Goal: Task Accomplishment & Management: Manage account settings

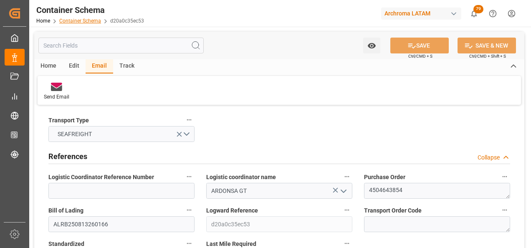
drag, startPoint x: 0, startPoint y: 0, endPoint x: 78, endPoint y: 18, distance: 80.2
click at [78, 18] on link "Container Schema" at bounding box center [80, 21] width 42 height 6
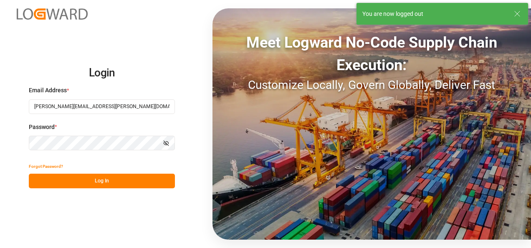
click at [105, 183] on button "Log In" at bounding box center [102, 181] width 146 height 15
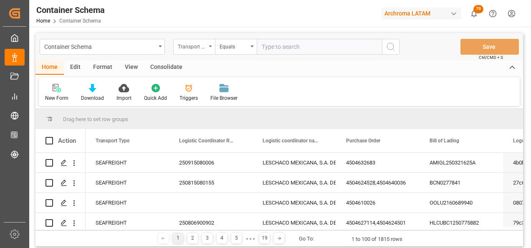
click at [178, 48] on div "Transport Type" at bounding box center [194, 47] width 42 height 16
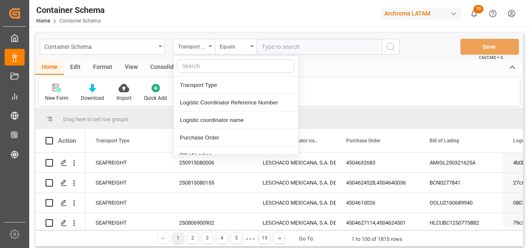
click at [142, 48] on div "Container Schema" at bounding box center [100, 46] width 112 height 10
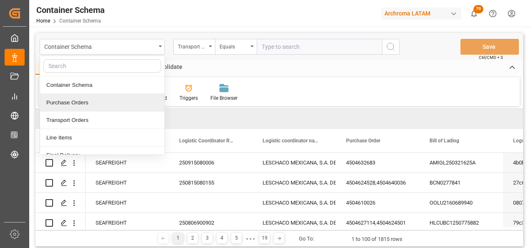
click at [104, 102] on div "Purchase Orders" at bounding box center [102, 103] width 125 height 18
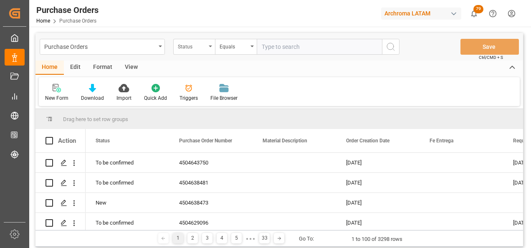
click at [197, 48] on div "Status" at bounding box center [192, 46] width 28 height 10
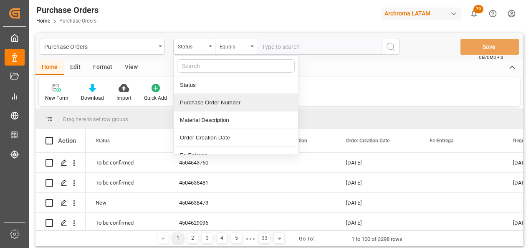
click at [206, 98] on div "Purchase Order Number" at bounding box center [236, 103] width 125 height 18
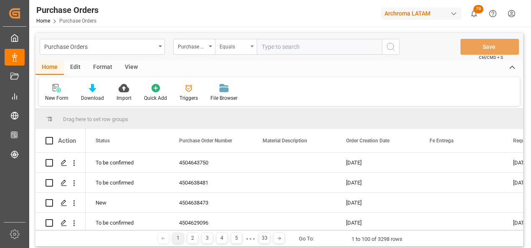
click at [236, 51] on div "Equals" at bounding box center [236, 47] width 42 height 16
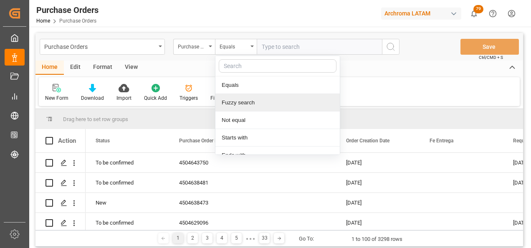
click at [258, 101] on div "Fuzzy search" at bounding box center [278, 103] width 125 height 18
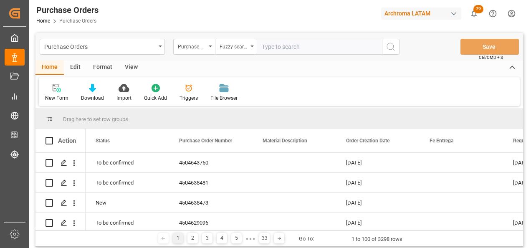
paste input "4504650963"
type input "4504650963"
click at [386, 44] on icon "search button" at bounding box center [391, 47] width 10 height 10
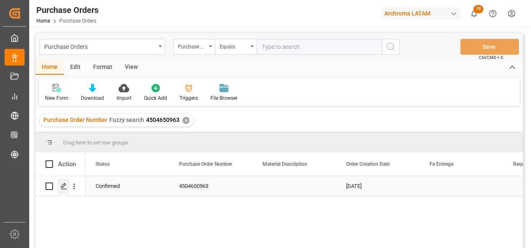
click at [65, 186] on icon "Press SPACE to select this row." at bounding box center [64, 186] width 7 height 7
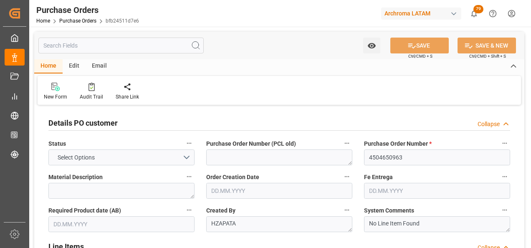
type input "1"
type input "[DATE]"
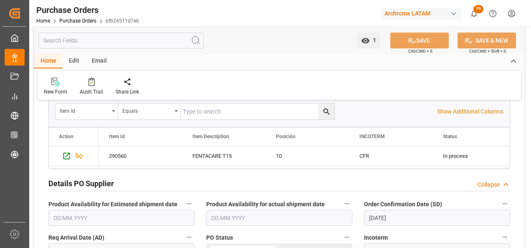
scroll to position [292, 0]
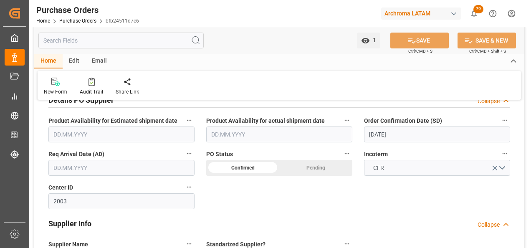
click at [378, 135] on input "[DATE]" at bounding box center [437, 135] width 146 height 16
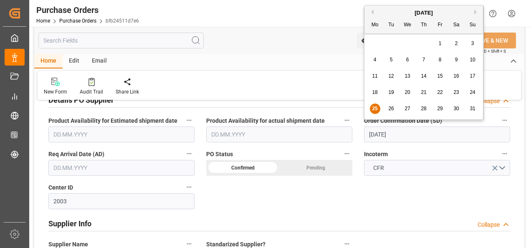
click at [470, 90] on span "24" at bounding box center [472, 92] width 5 height 6
type input "[DATE]"
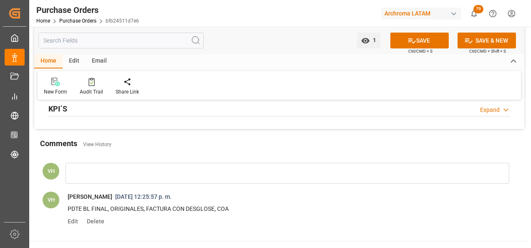
scroll to position [669, 0]
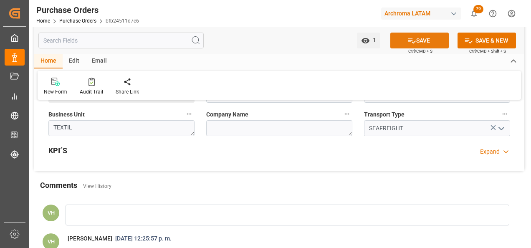
click at [412, 40] on icon at bounding box center [412, 40] width 9 height 9
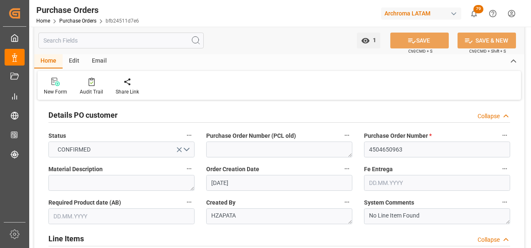
scroll to position [0, 0]
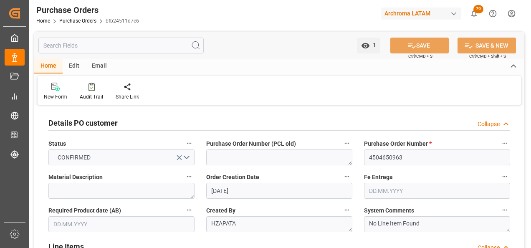
click at [382, 186] on input "text" at bounding box center [437, 191] width 146 height 16
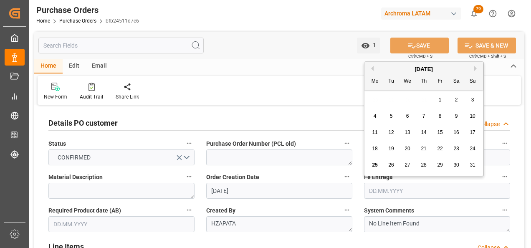
click at [374, 96] on div "28 29 30 31 1 2 3" at bounding box center [424, 100] width 114 height 16
click at [478, 70] on button "Next Month" at bounding box center [477, 68] width 5 height 5
click at [379, 164] on div "27" at bounding box center [375, 165] width 10 height 10
type input "[DATE]"
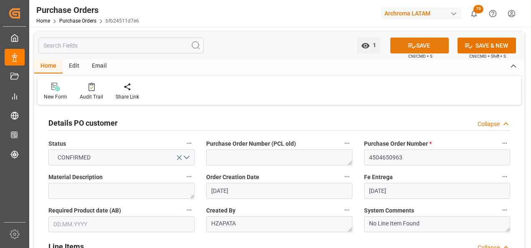
click at [418, 52] on button "SAVE" at bounding box center [420, 46] width 58 height 16
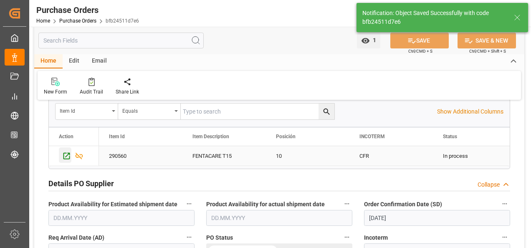
scroll to position [167, 0]
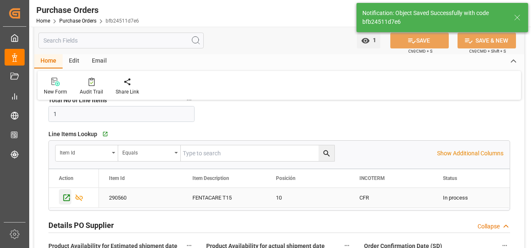
click at [67, 196] on icon "Press SPACE to select this row." at bounding box center [66, 197] width 9 height 9
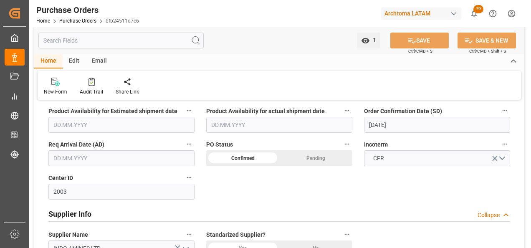
scroll to position [251, 0]
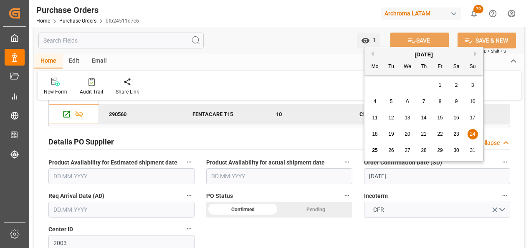
click at [375, 174] on input "[DATE]" at bounding box center [437, 176] width 146 height 16
click at [376, 149] on span "25" at bounding box center [374, 150] width 5 height 6
type input "[DATE]"
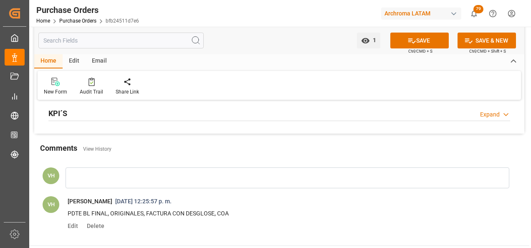
scroll to position [710, 0]
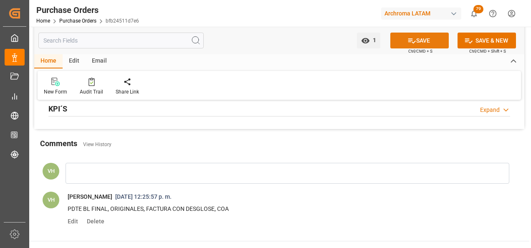
click at [416, 41] on button "SAVE" at bounding box center [420, 41] width 58 height 16
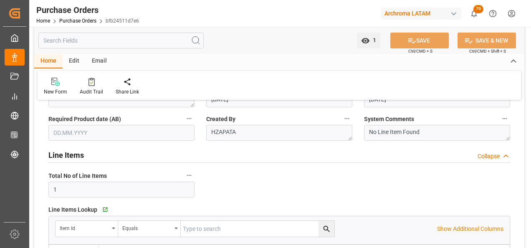
scroll to position [0, 0]
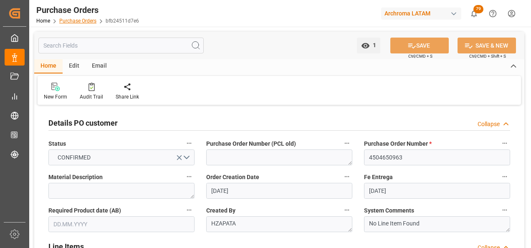
click at [72, 18] on link "Purchase Orders" at bounding box center [77, 21] width 37 height 6
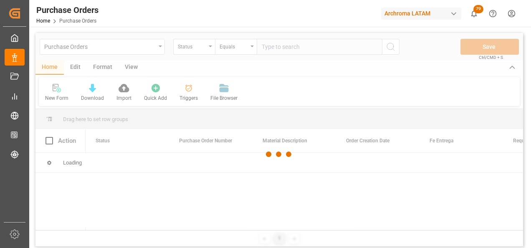
click at [199, 50] on div at bounding box center [280, 154] width 488 height 243
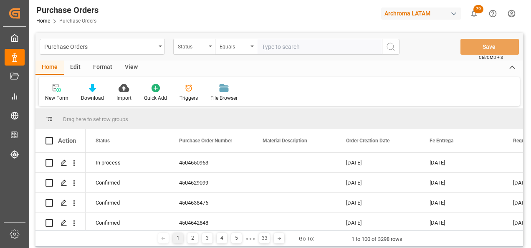
click at [209, 51] on div "Status" at bounding box center [194, 47] width 42 height 16
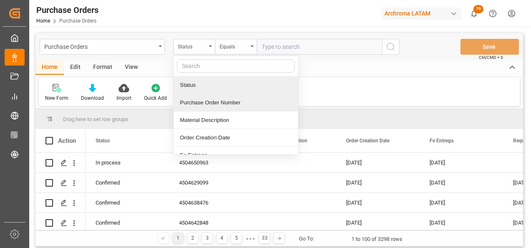
click at [205, 94] on div "Status Purchase Order Number Material Description Order Creation Date Fe Entreg…" at bounding box center [235, 105] width 125 height 99
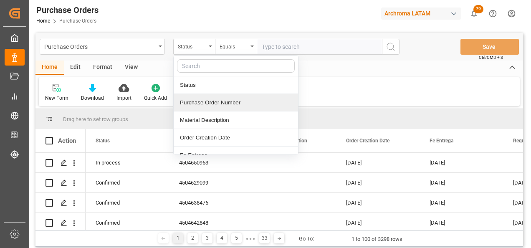
click at [210, 102] on div "Purchase Order Number" at bounding box center [236, 103] width 125 height 18
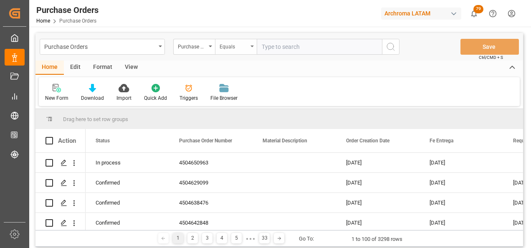
click at [245, 48] on div "Equals" at bounding box center [234, 46] width 28 height 10
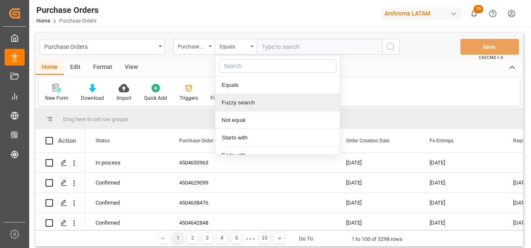
click at [256, 104] on div "Fuzzy search" at bounding box center [278, 103] width 125 height 18
paste input "4504653036"
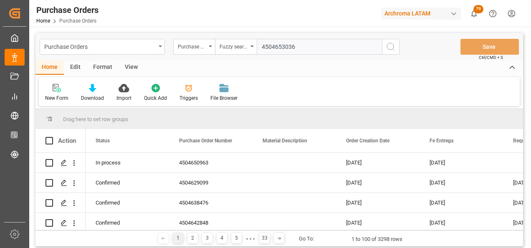
type input "4504653036"
click at [391, 49] on icon "search button" at bounding box center [391, 47] width 10 height 10
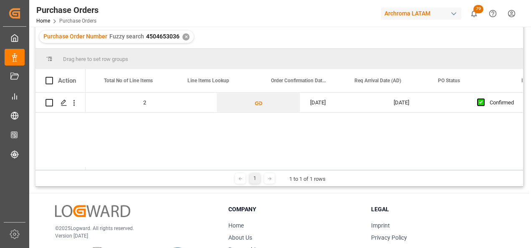
scroll to position [0, 700]
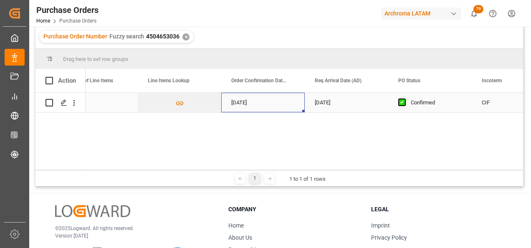
click at [238, 106] on div "[DATE]" at bounding box center [263, 103] width 84 height 20
click at [270, 102] on div "[DATE]" at bounding box center [263, 103] width 84 height 20
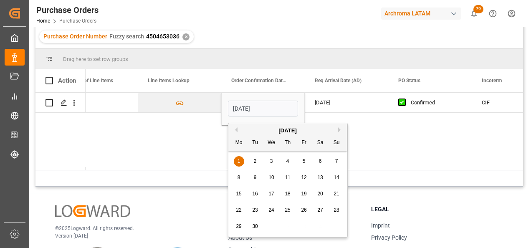
click at [241, 175] on div "8" at bounding box center [239, 178] width 10 height 10
type input "[DATE]"
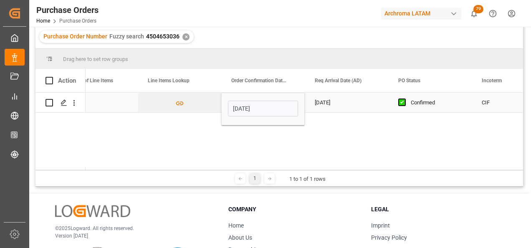
click at [331, 97] on div "[DATE]" at bounding box center [347, 103] width 84 height 20
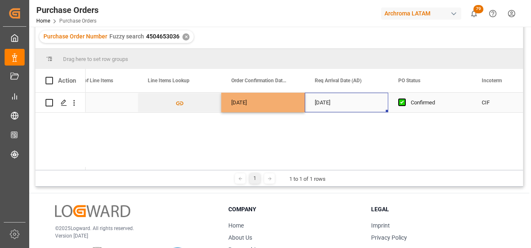
click at [335, 99] on div "[DATE]" at bounding box center [347, 103] width 84 height 20
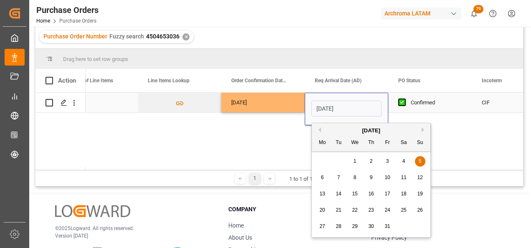
click at [335, 99] on div "[DATE]" at bounding box center [347, 109] width 84 height 33
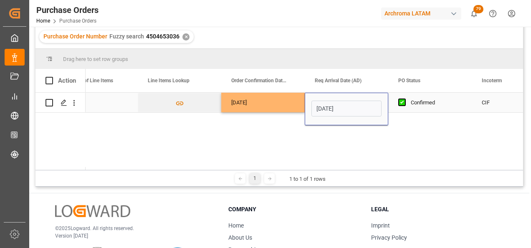
click at [343, 107] on input "[DATE]" at bounding box center [347, 109] width 70 height 16
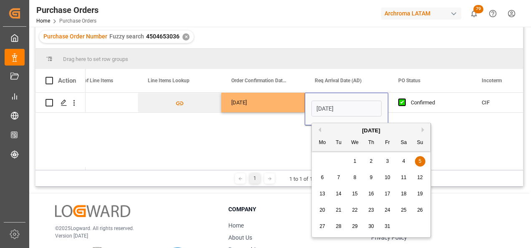
click at [416, 175] on div "12" at bounding box center [420, 178] width 10 height 10
type input "[DATE]"
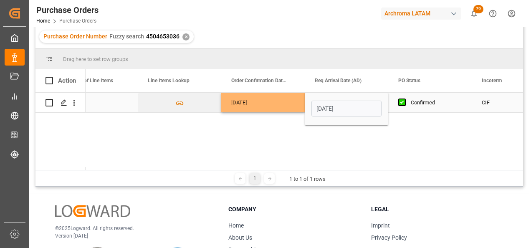
click at [281, 111] on div "[DATE]" at bounding box center [263, 103] width 84 height 20
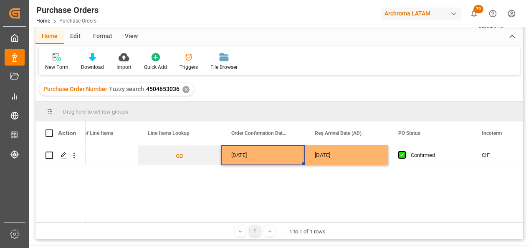
scroll to position [0, 0]
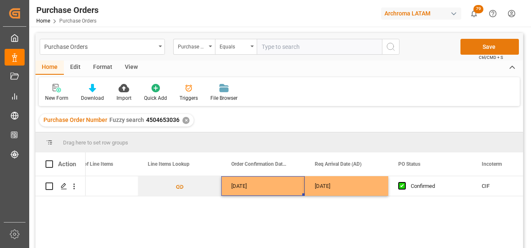
click at [468, 54] on button "Save" at bounding box center [490, 47] width 58 height 16
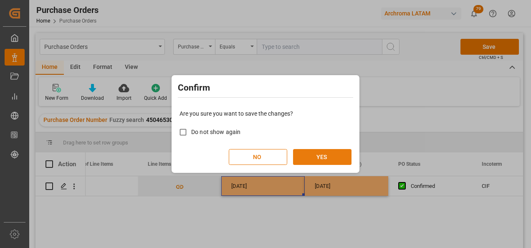
click at [314, 158] on button "YES" at bounding box center [322, 157] width 58 height 16
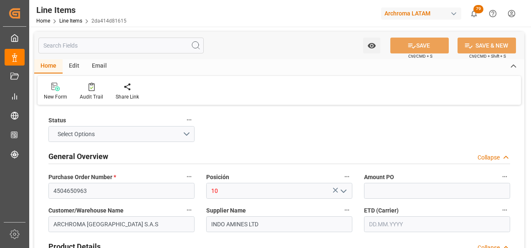
type input "2.19"
type input "3"
type input "3000"
type input "3166.5"
type input "6570"
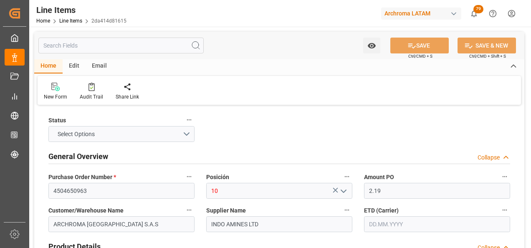
type input "[DATE]"
type input "[DATE] 19:37"
type input "05.08.2025 20:53"
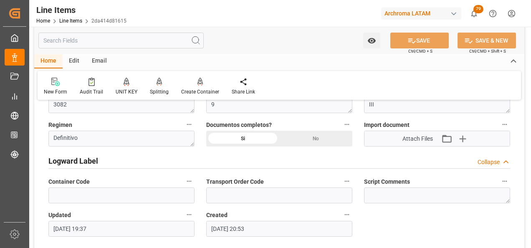
scroll to position [669, 0]
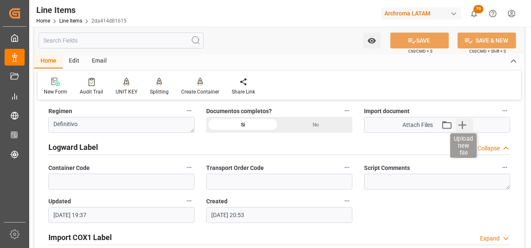
click at [466, 128] on icon "button" at bounding box center [462, 124] width 13 height 13
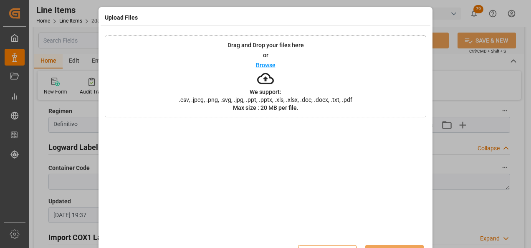
click at [328, 101] on span ".csv, .jpeg, .png, .svg, .jpg, .ppt, .pptx, .xls, .xlsx, .doc, .docx, .txt, .pdf" at bounding box center [265, 100] width 185 height 6
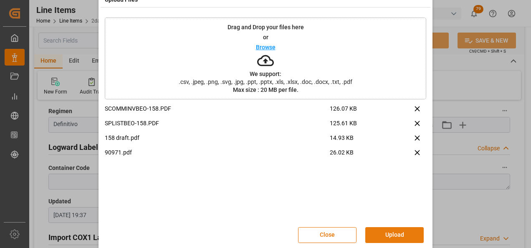
scroll to position [28, 0]
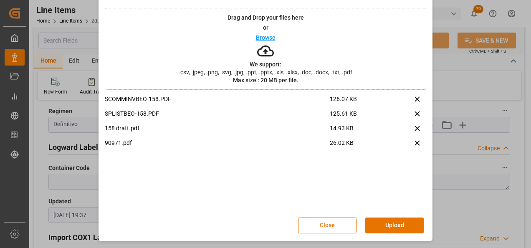
click at [392, 216] on div "Close Upload" at bounding box center [266, 226] width 322 height 28
click at [392, 218] on button "Upload" at bounding box center [395, 226] width 58 height 16
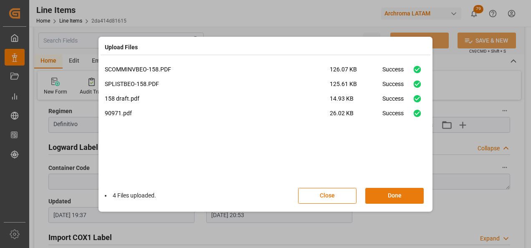
click at [383, 192] on button "Done" at bounding box center [395, 196] width 58 height 16
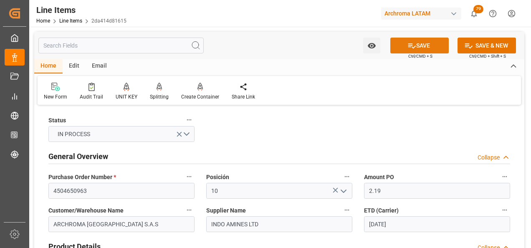
click at [419, 49] on button "SAVE" at bounding box center [420, 46] width 58 height 16
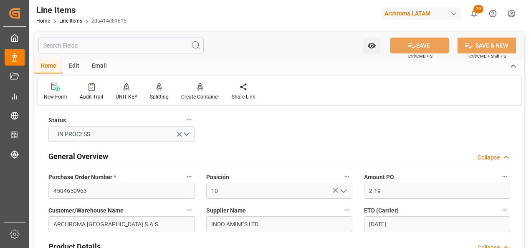
type input "25.08.2025 19:39"
click at [74, 185] on input "4504650963" at bounding box center [121, 191] width 146 height 16
click at [72, 22] on link "Line Items" at bounding box center [70, 21] width 23 height 6
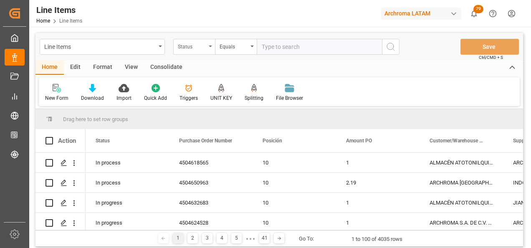
click at [193, 42] on div "Status" at bounding box center [192, 46] width 28 height 10
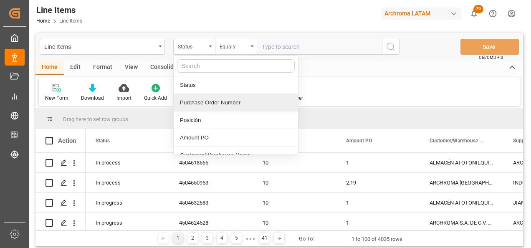
click at [222, 99] on div "Purchase Order Number" at bounding box center [236, 103] width 125 height 18
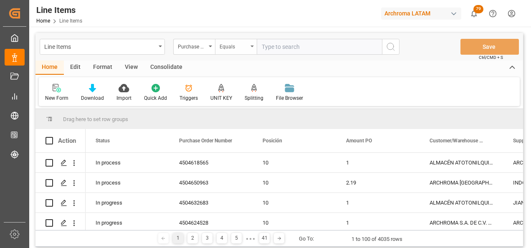
click at [232, 50] on div "Equals" at bounding box center [234, 46] width 28 height 10
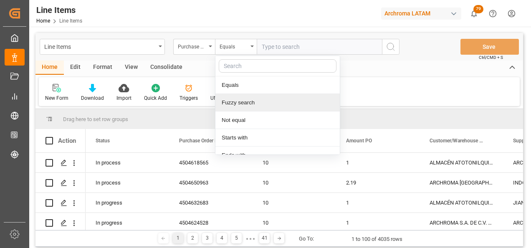
click at [239, 108] on div "Fuzzy search" at bounding box center [278, 103] width 125 height 18
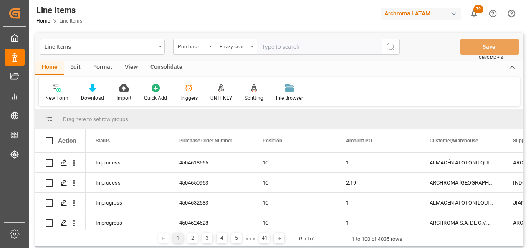
paste input "4504650963"
click at [380, 48] on input "4504650963" at bounding box center [319, 47] width 125 height 16
type input "4504650963"
click at [386, 48] on button "search button" at bounding box center [391, 47] width 18 height 16
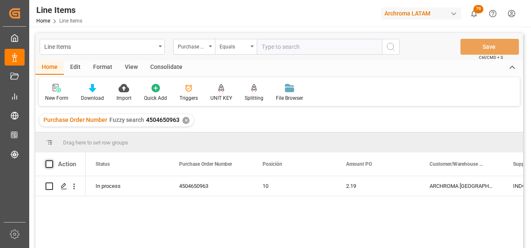
click at [50, 161] on span at bounding box center [50, 164] width 8 height 8
click at [52, 160] on input "checkbox" at bounding box center [52, 160] width 0 height 0
checkbox input "true"
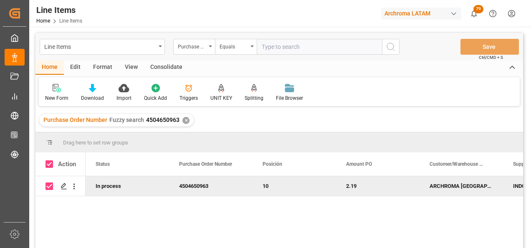
click at [173, 68] on div "Consolidate" at bounding box center [166, 68] width 45 height 14
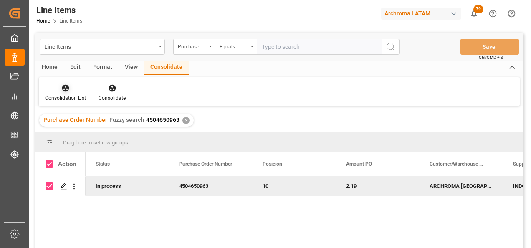
click at [83, 88] on div at bounding box center [65, 88] width 41 height 9
click at [78, 118] on div "Line Items Purchase Order Number Equals Save Ctrl/CMD + S Home Edit Format View…" at bounding box center [280, 151] width 488 height 237
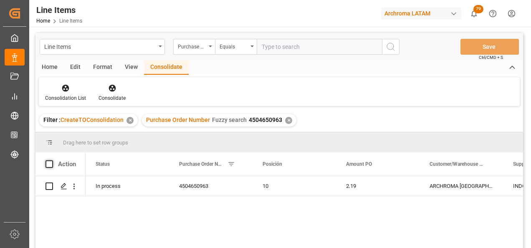
click at [49, 163] on span at bounding box center [50, 164] width 8 height 8
click at [52, 160] on input "checkbox" at bounding box center [52, 160] width 0 height 0
checkbox input "true"
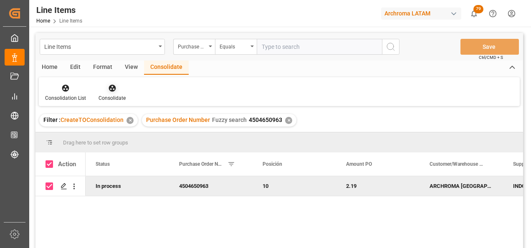
click at [97, 99] on div "Consolidate" at bounding box center [112, 93] width 40 height 18
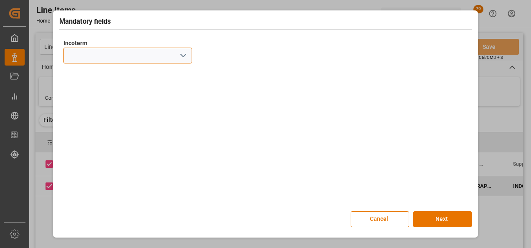
click at [176, 61] on input at bounding box center [128, 56] width 129 height 16
click at [181, 61] on icon "open menu" at bounding box center [183, 56] width 10 height 10
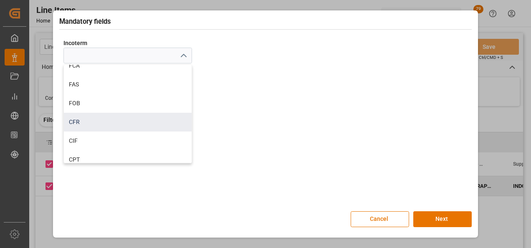
scroll to position [42, 0]
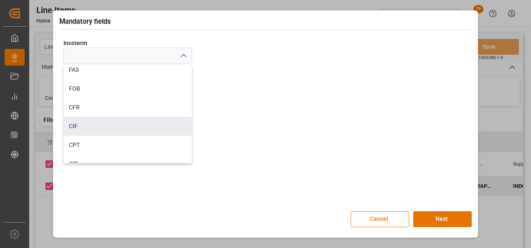
click at [95, 130] on div "CIF" at bounding box center [128, 126] width 128 height 19
type input "CIF"
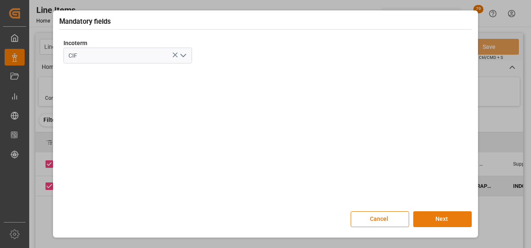
click at [450, 217] on button "Next" at bounding box center [443, 219] width 58 height 16
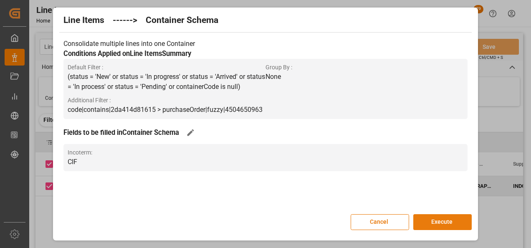
click at [451, 221] on button "Execute" at bounding box center [443, 222] width 58 height 16
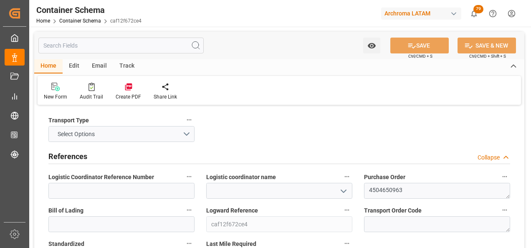
type input "0"
type input "1"
type input "3"
type input "3000"
type input "3166.5"
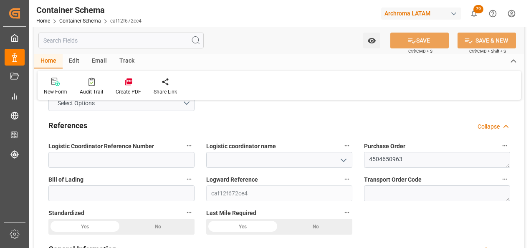
scroll to position [84, 0]
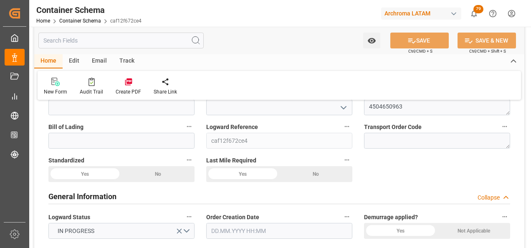
click at [342, 112] on icon "open menu" at bounding box center [344, 108] width 10 height 10
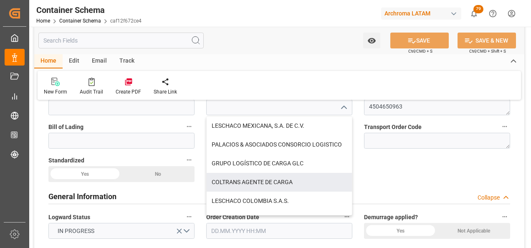
click at [269, 197] on div "LESCHACO COLOMBIA S.A.S." at bounding box center [279, 201] width 145 height 19
type input "LESCHACO COLOMBIA S.A.S."
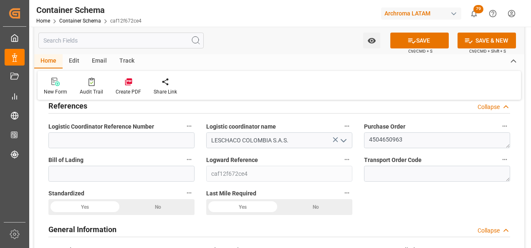
scroll to position [42, 0]
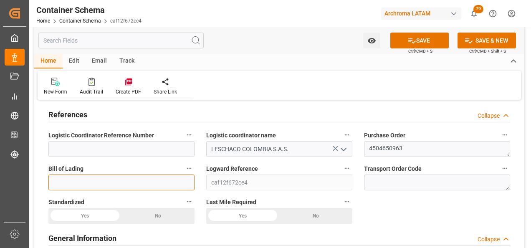
drag, startPoint x: 135, startPoint y: 182, endPoint x: 122, endPoint y: 182, distance: 13.4
click at [135, 182] on input at bounding box center [121, 183] width 146 height 16
click at [113, 180] on input at bounding box center [121, 183] width 146 height 16
paste input "TML/90971/CAR/0825"
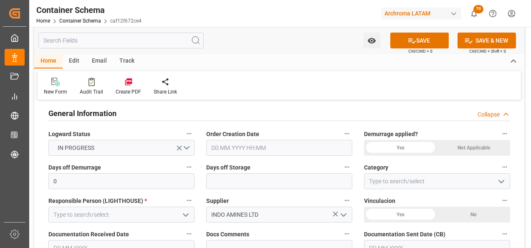
scroll to position [167, 0]
type input "TML/90971/CAR/0825"
click at [213, 145] on input "text" at bounding box center [279, 148] width 146 height 16
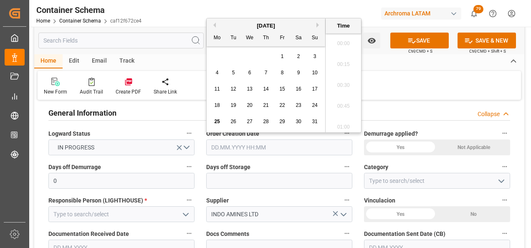
scroll to position [1194, 0]
click at [219, 119] on span "25" at bounding box center [216, 122] width 5 height 6
type input "25.08.2025 00:00"
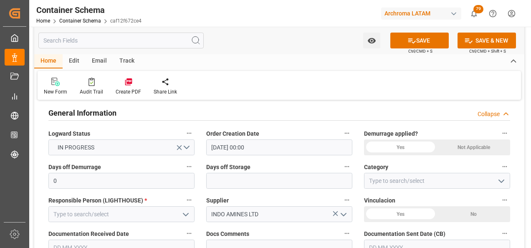
click at [501, 186] on icon "open menu" at bounding box center [502, 181] width 10 height 10
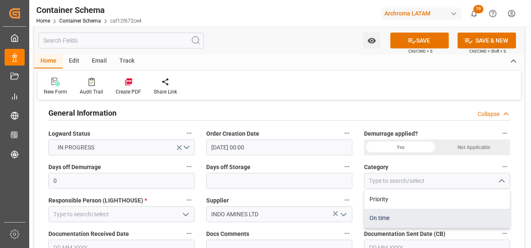
click at [418, 212] on div "On time" at bounding box center [437, 218] width 145 height 19
type input "On time"
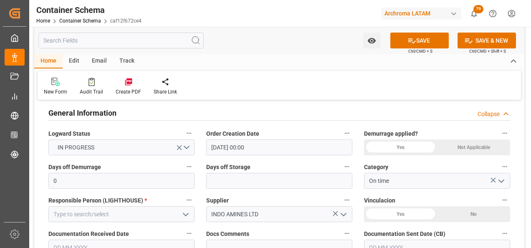
click at [184, 215] on icon "open menu" at bounding box center [186, 215] width 10 height 10
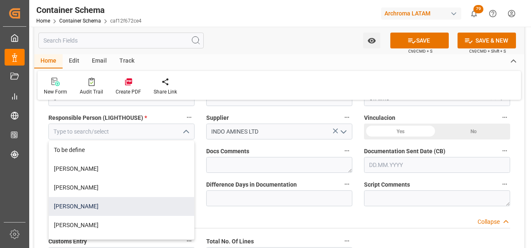
scroll to position [251, 0]
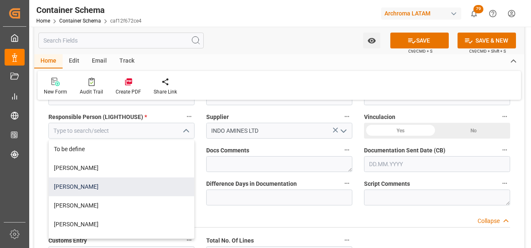
click at [123, 190] on div "[PERSON_NAME]" at bounding box center [121, 187] width 145 height 19
type input "[PERSON_NAME]"
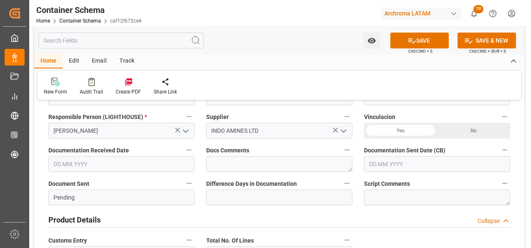
click at [396, 167] on input "text" at bounding box center [437, 164] width 146 height 16
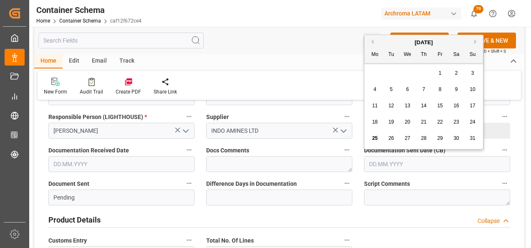
click at [377, 137] on span "25" at bounding box center [374, 138] width 5 height 6
type input "[DATE]"
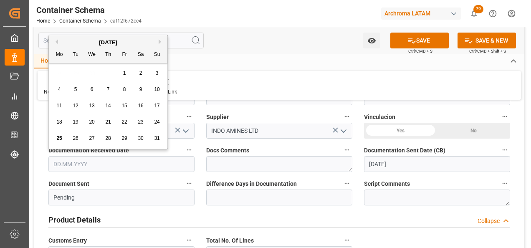
click at [109, 163] on input "text" at bounding box center [121, 164] width 146 height 16
click at [57, 139] on span "25" at bounding box center [58, 138] width 5 height 6
type input "[DATE]"
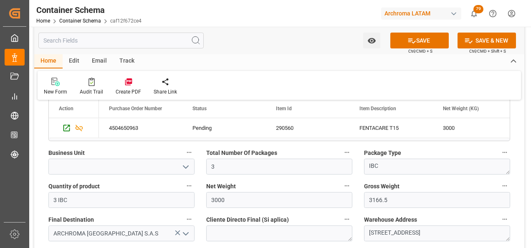
scroll to position [501, 0]
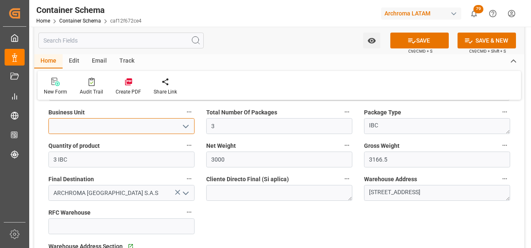
click at [182, 119] on input at bounding box center [121, 126] width 146 height 16
click at [183, 129] on icon "open menu" at bounding box center [186, 127] width 10 height 10
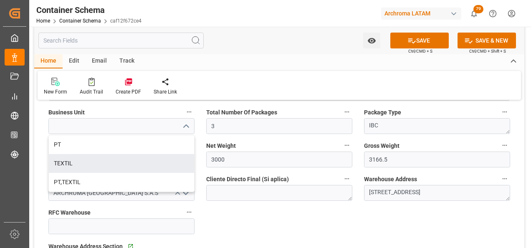
click at [143, 167] on div "TEXTIL" at bounding box center [121, 163] width 145 height 19
type input "TEXTIL"
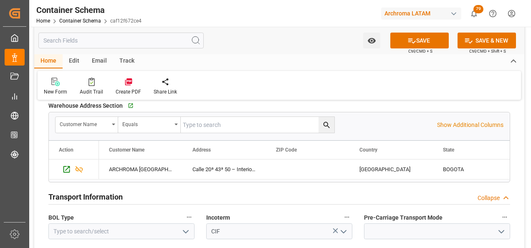
scroll to position [669, 0]
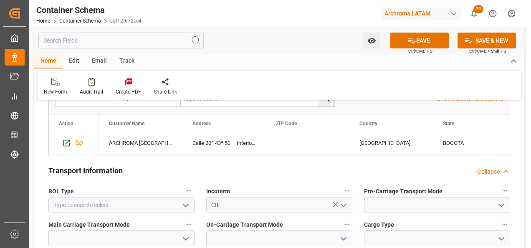
click at [187, 207] on icon "open menu" at bounding box center [186, 206] width 10 height 10
click at [154, 218] on div "HOUSE" at bounding box center [121, 223] width 145 height 19
type input "HOUSE"
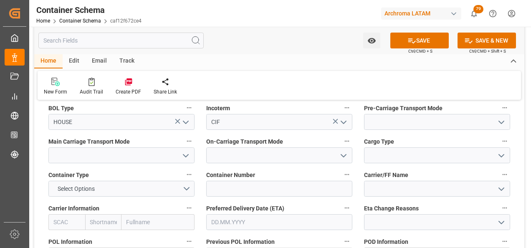
scroll to position [752, 0]
click at [506, 122] on icon "open menu" at bounding box center [502, 122] width 10 height 10
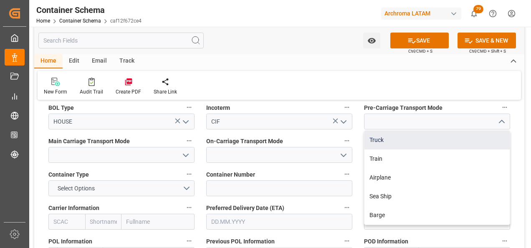
click at [469, 136] on div "Truck" at bounding box center [437, 140] width 145 height 19
type input "Truck"
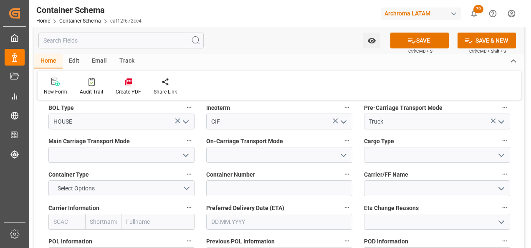
click at [186, 155] on icon "open menu" at bounding box center [186, 155] width 10 height 10
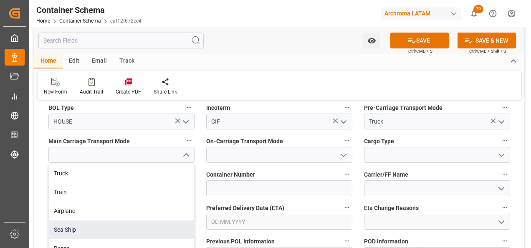
click at [152, 225] on div "Sea Ship" at bounding box center [121, 230] width 145 height 19
type input "Sea Ship"
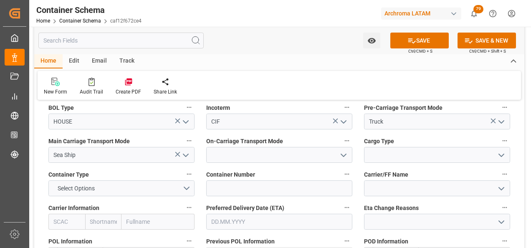
click at [341, 157] on icon "open menu" at bounding box center [344, 155] width 10 height 10
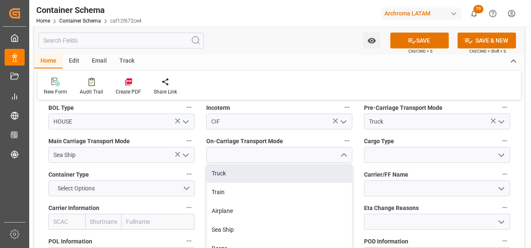
click at [329, 170] on div "Truck" at bounding box center [279, 173] width 145 height 19
type input "Truck"
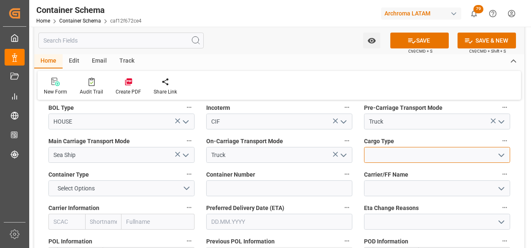
click at [507, 152] on input at bounding box center [437, 155] width 146 height 16
click at [505, 153] on icon "open menu" at bounding box center [502, 155] width 10 height 10
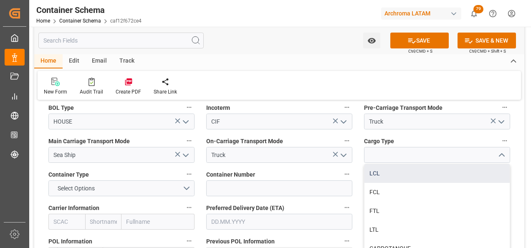
click at [387, 174] on div "LCL" at bounding box center [437, 173] width 145 height 19
type input "LCL"
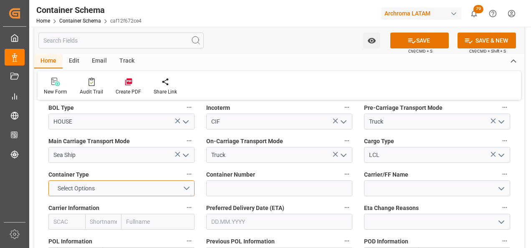
click at [181, 188] on button "Select Options" at bounding box center [121, 189] width 146 height 16
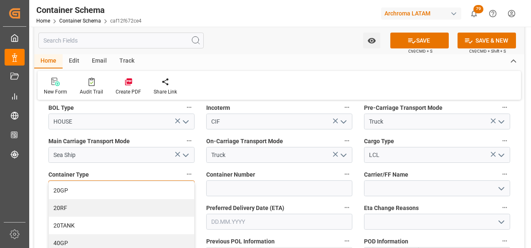
click at [127, 192] on div "20GP" at bounding box center [121, 191] width 145 height 18
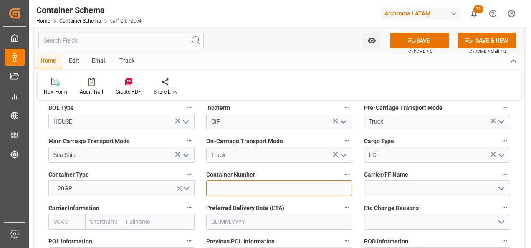
click at [303, 189] on input at bounding box center [279, 189] width 146 height 16
click at [237, 194] on input at bounding box center [279, 189] width 146 height 16
paste input "HDMU2727860"
type input "HDMU2727860"
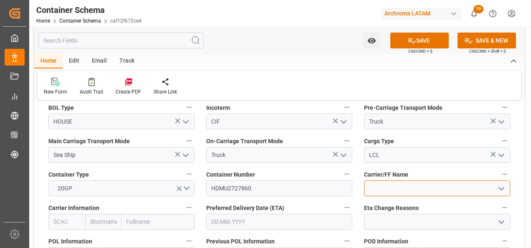
click at [376, 189] on input at bounding box center [437, 189] width 146 height 16
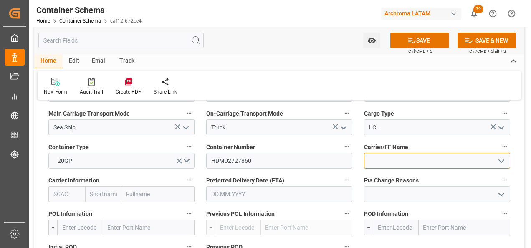
scroll to position [794, 0]
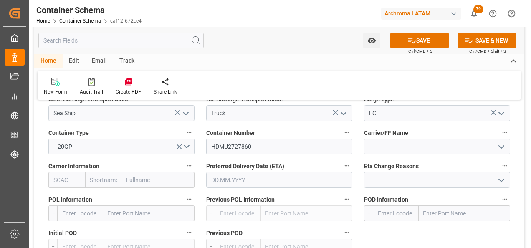
click at [145, 185] on input "text" at bounding box center [158, 180] width 73 height 16
type input "HYUN"
click at [150, 196] on b "Hyundai Merchant Marine Co.Ltd." at bounding box center [151, 207] width 49 height 24
type input "HDMU"
type input "Hyundai"
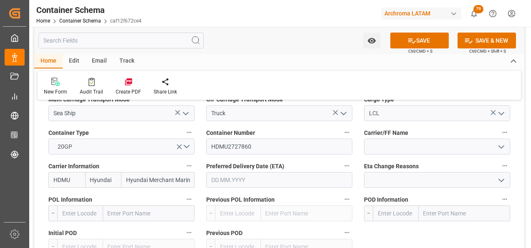
type input "Hyundai Merchant Marine Co.Ltd."
click at [251, 181] on input "text" at bounding box center [279, 180] width 146 height 16
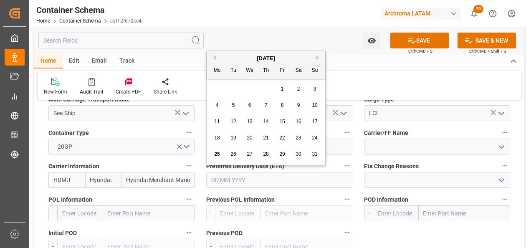
click at [137, 210] on input "text" at bounding box center [149, 214] width 92 height 16
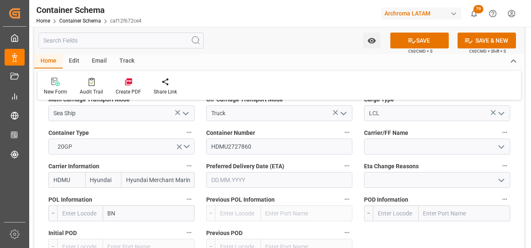
type input "B"
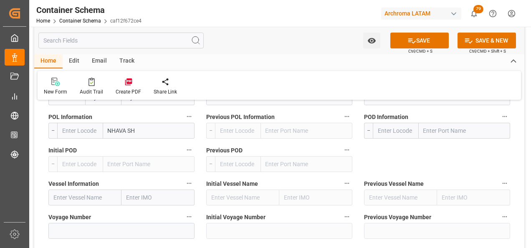
scroll to position [836, 0]
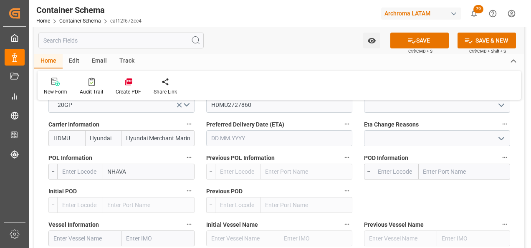
type input "NHAVA"
click at [157, 193] on b "Jawaharlal Nehru (Nhava Sheva)" at bounding box center [133, 194] width 49 height 15
type input "INNSA"
type input "Jawaharlal Nehru (Nhava Sheva)"
click at [424, 168] on input "text" at bounding box center [465, 172] width 92 height 16
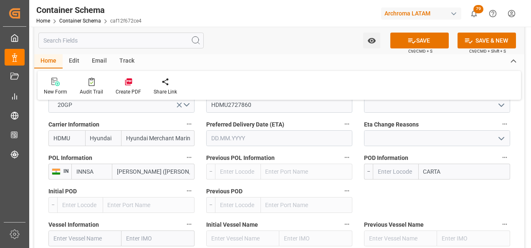
type input "CARTAG"
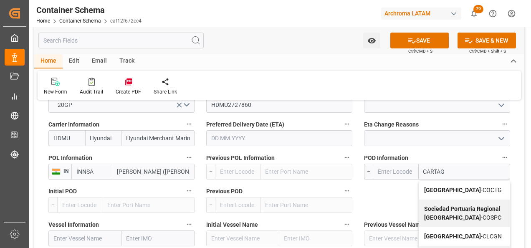
click at [433, 187] on b "[GEOGRAPHIC_DATA]" at bounding box center [453, 190] width 57 height 7
type input "COCTG"
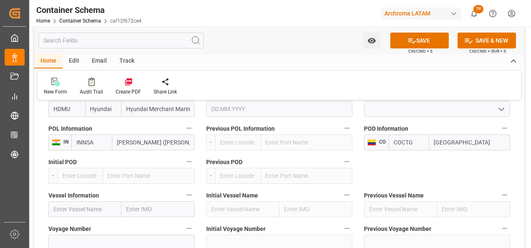
scroll to position [877, 0]
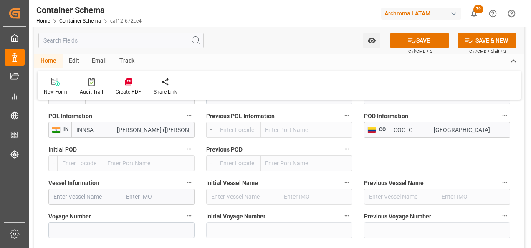
type input "[GEOGRAPHIC_DATA]"
click at [86, 200] on input "text" at bounding box center [84, 197] width 73 height 16
paste input "SEASPAN BREEZE"
click at [96, 212] on b "SEASPAN BREEZE" at bounding box center [78, 215] width 48 height 7
type input "SEASPAN BREEZE"
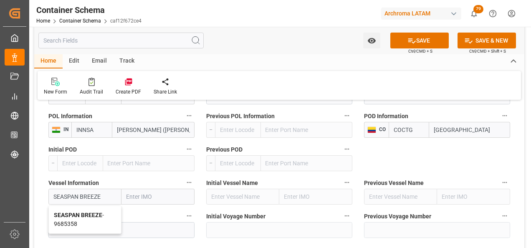
type input "9685358"
type input "SEASPAN BREEZE"
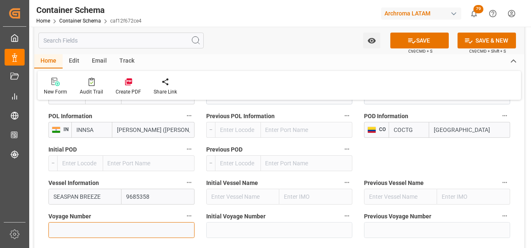
click at [97, 228] on input at bounding box center [121, 230] width 146 height 16
paste input "0061W"
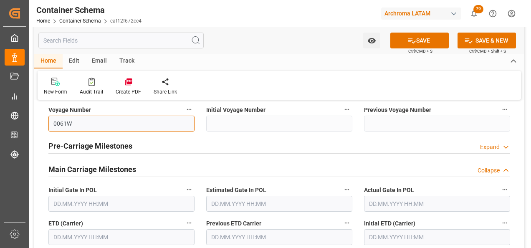
scroll to position [1003, 0]
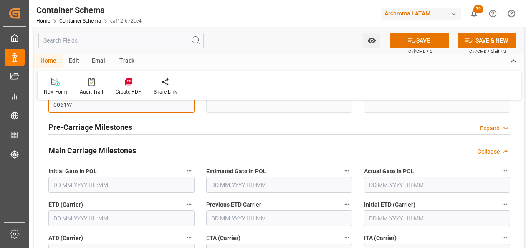
type input "0061W"
click at [68, 219] on input "text" at bounding box center [121, 219] width 146 height 16
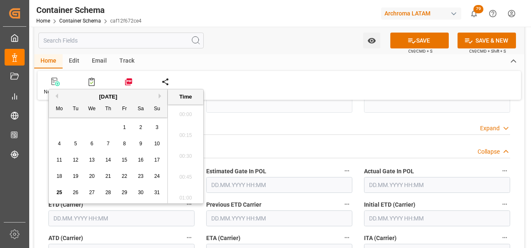
scroll to position [1194, 0]
click at [60, 189] on div "25" at bounding box center [59, 193] width 10 height 10
type input "25.08.2025 00:00"
click at [358, 173] on div "Estimated Gate In POL" at bounding box center [280, 179] width 158 height 33
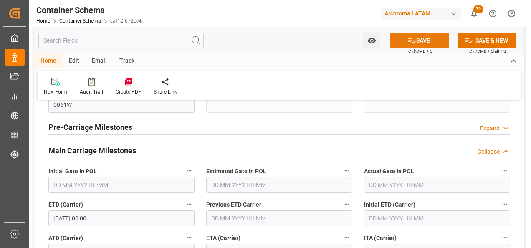
click at [406, 41] on button "SAVE" at bounding box center [420, 41] width 58 height 16
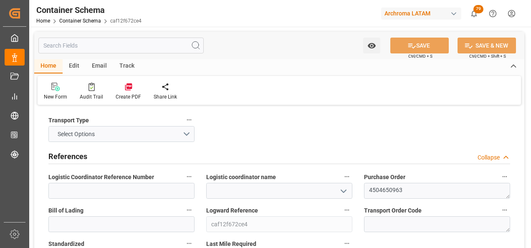
type input "0"
type input "1"
type input "3"
type input "3000"
type input "3166.5"
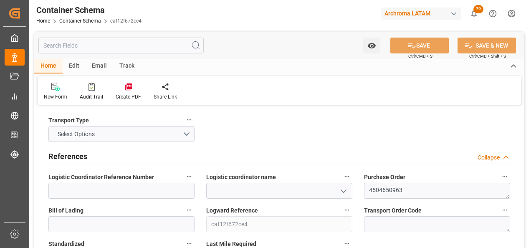
click at [341, 193] on icon "open menu" at bounding box center [344, 191] width 10 height 10
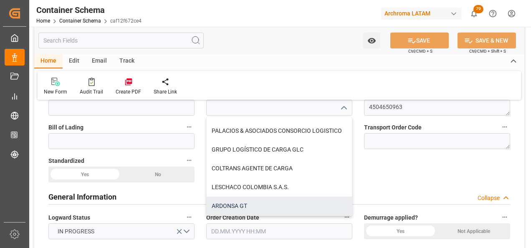
scroll to position [84, 0]
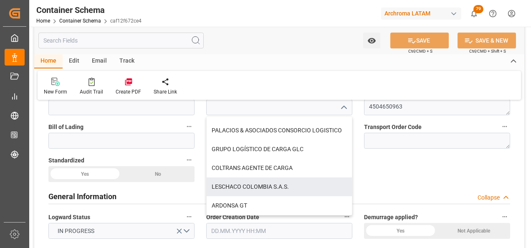
click at [244, 187] on div "LESCHACO COLOMBIA S.A.S." at bounding box center [279, 187] width 145 height 19
type input "LESCHACO COLOMBIA S.A.S."
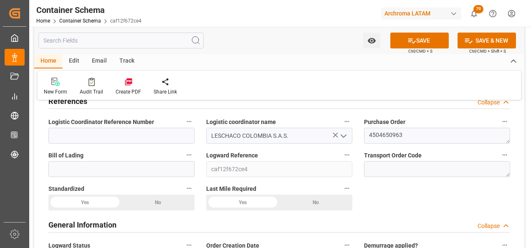
scroll to position [42, 0]
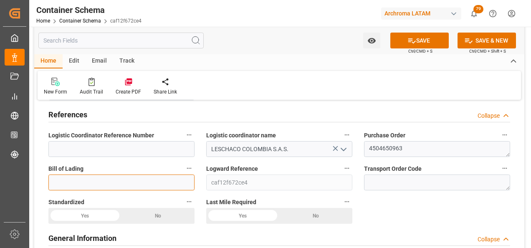
click at [163, 175] on input at bounding box center [121, 183] width 146 height 16
paste input "TML/90971/CAR/0825"
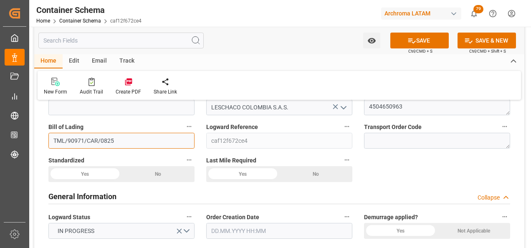
scroll to position [125, 0]
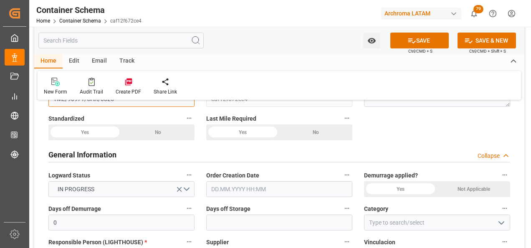
type input "TML/90971/CAR/0825"
click at [305, 193] on input "text" at bounding box center [279, 189] width 146 height 16
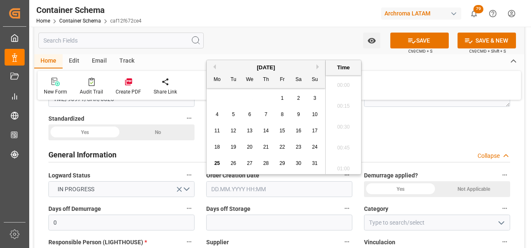
scroll to position [1194, 0]
click at [211, 164] on div "25 26 27 28 29 30 31" at bounding box center [266, 163] width 114 height 16
click at [215, 162] on span "25" at bounding box center [216, 163] width 5 height 6
click at [346, 146] on li "15:00" at bounding box center [344, 145] width 36 height 21
type input "25.08.2025 15:00"
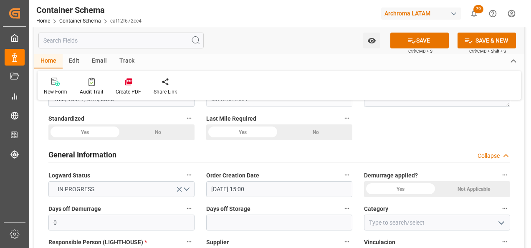
click at [498, 219] on icon "open menu" at bounding box center [502, 223] width 10 height 10
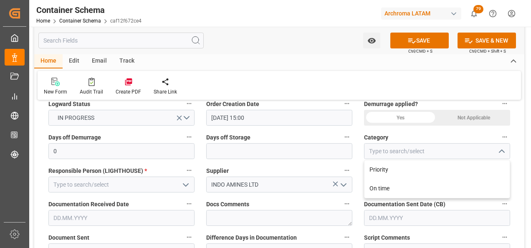
scroll to position [209, 0]
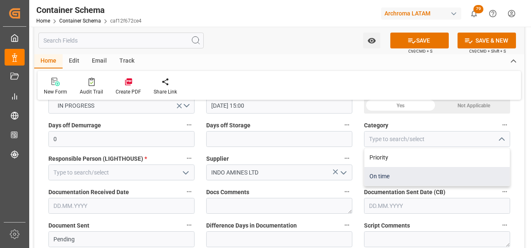
click at [406, 178] on div "On time" at bounding box center [437, 176] width 145 height 19
type input "On time"
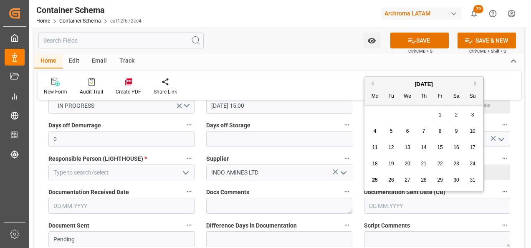
click at [426, 210] on input "text" at bounding box center [437, 206] width 146 height 16
click at [374, 179] on span "25" at bounding box center [374, 180] width 5 height 6
type input "[DATE]"
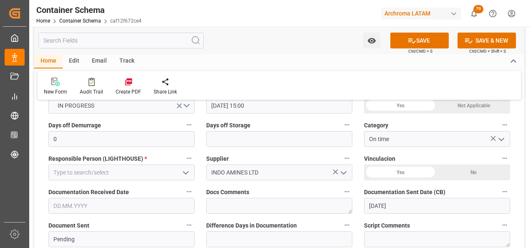
click at [128, 200] on input "text" at bounding box center [121, 206] width 146 height 16
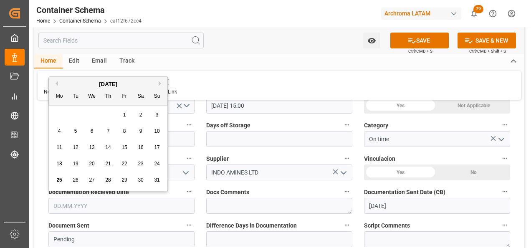
click at [59, 182] on span "25" at bounding box center [58, 180] width 5 height 6
type input "[DATE]"
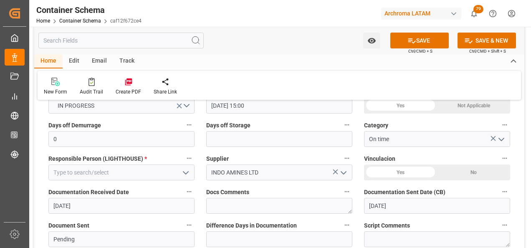
click at [189, 171] on icon "open menu" at bounding box center [186, 173] width 10 height 10
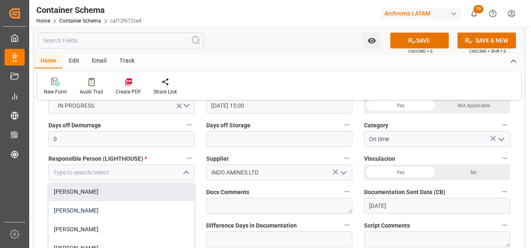
scroll to position [33, 0]
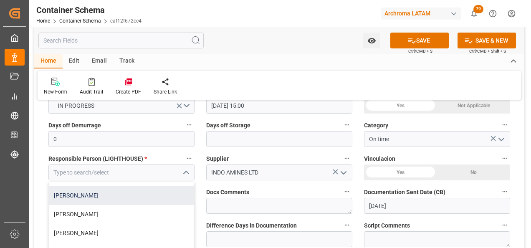
click at [154, 193] on div "[PERSON_NAME]" at bounding box center [121, 195] width 145 height 19
type input "[PERSON_NAME]"
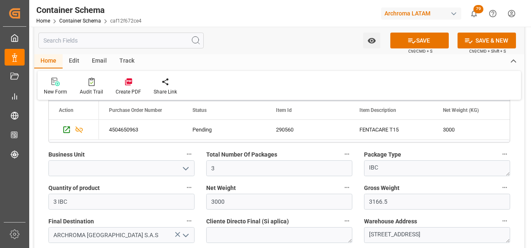
scroll to position [460, 0]
click at [184, 172] on icon "open menu" at bounding box center [186, 168] width 10 height 10
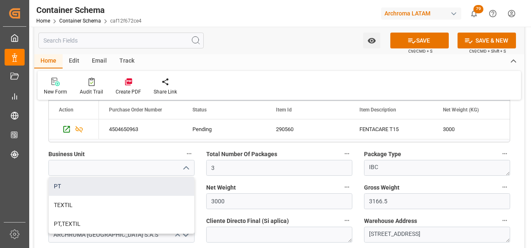
click at [177, 185] on div "PT" at bounding box center [121, 186] width 145 height 19
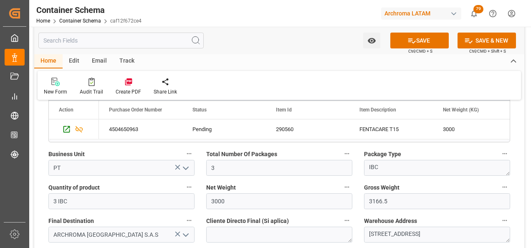
click at [186, 173] on button "open menu" at bounding box center [185, 168] width 13 height 13
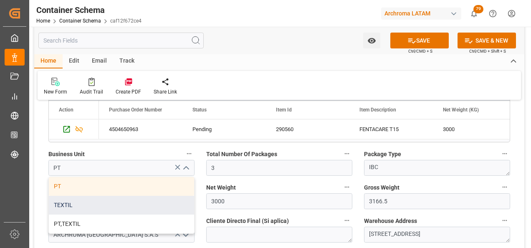
click at [170, 198] on div "TEXTIL" at bounding box center [121, 205] width 145 height 19
type input "TEXTIL"
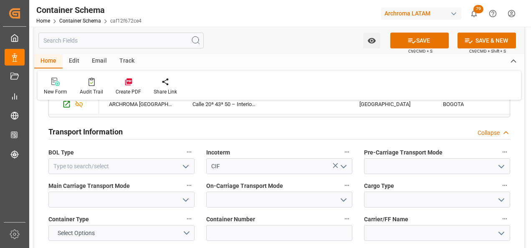
scroll to position [710, 0]
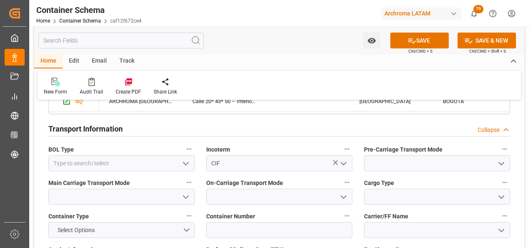
click at [183, 163] on icon "open menu" at bounding box center [186, 164] width 10 height 10
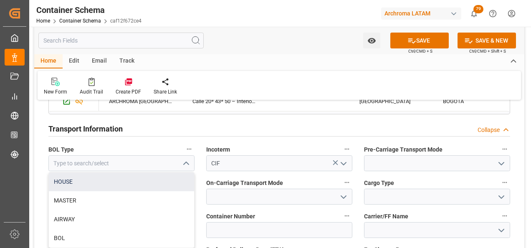
click at [161, 183] on div "HOUSE" at bounding box center [121, 182] width 145 height 19
type input "HOUSE"
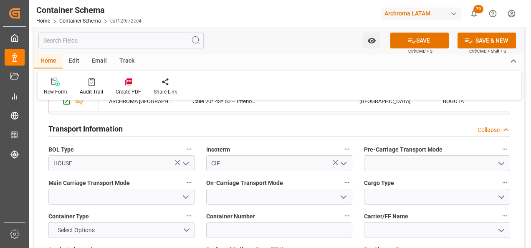
click at [501, 166] on icon "open menu" at bounding box center [502, 164] width 10 height 10
click at [476, 181] on div "Truck" at bounding box center [437, 182] width 145 height 19
type input "Truck"
click at [186, 197] on icon "open menu" at bounding box center [186, 197] width 10 height 10
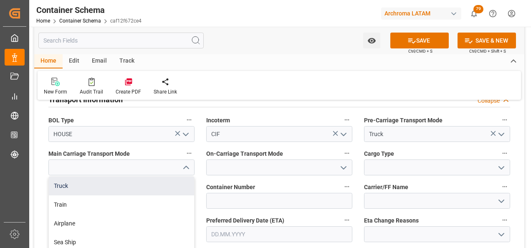
scroll to position [794, 0]
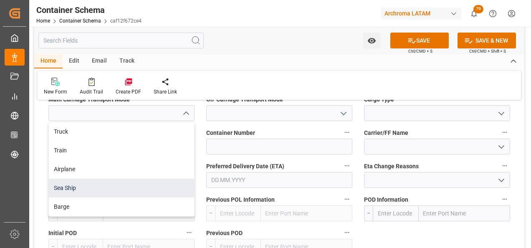
click at [157, 183] on div "Sea Ship" at bounding box center [121, 188] width 145 height 19
type input "Sea Ship"
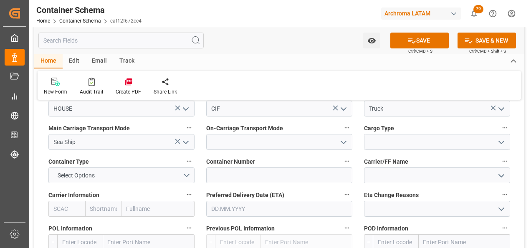
scroll to position [752, 0]
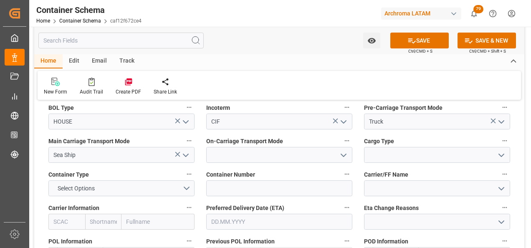
click at [340, 154] on icon "open menu" at bounding box center [344, 155] width 10 height 10
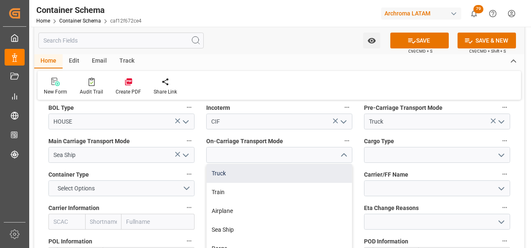
click at [319, 175] on div "Truck" at bounding box center [279, 173] width 145 height 19
type input "Truck"
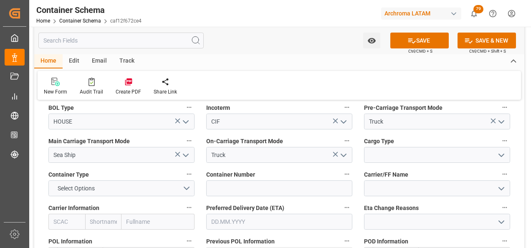
click at [507, 153] on button "open menu" at bounding box center [501, 155] width 13 height 13
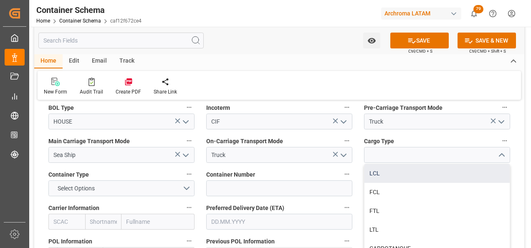
click at [471, 169] on div "LCL" at bounding box center [437, 173] width 145 height 19
type input "LCL"
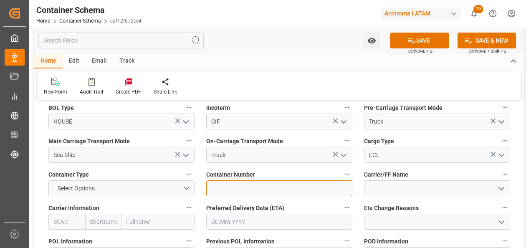
click at [318, 191] on input at bounding box center [279, 189] width 146 height 16
paste input "TML/90971/CAR/0825"
type input "TML/90971/CAR/0825"
click at [222, 191] on input at bounding box center [279, 189] width 146 height 16
paste input "HDMU2727860"
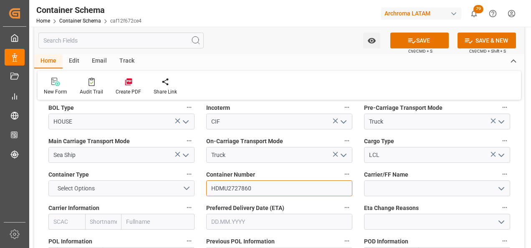
type input "HDMU2727860"
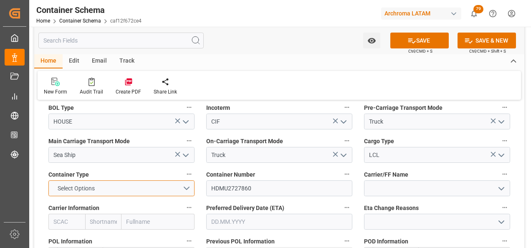
click at [181, 191] on button "Select Options" at bounding box center [121, 189] width 146 height 16
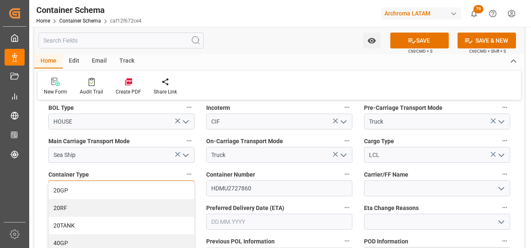
click at [162, 193] on div "20GP" at bounding box center [121, 191] width 145 height 18
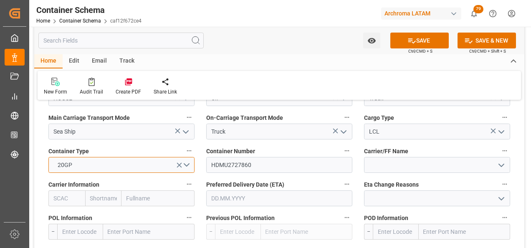
scroll to position [794, 0]
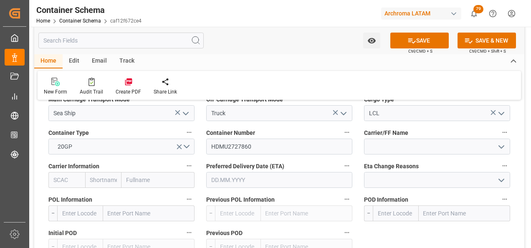
click at [152, 183] on input "text" at bounding box center [158, 180] width 73 height 16
type input "HYUND"
click at [153, 201] on b "Hyundai Merchant Marine Co.Ltd." at bounding box center [151, 207] width 49 height 24
type input "HDMU"
type input "Hyundai"
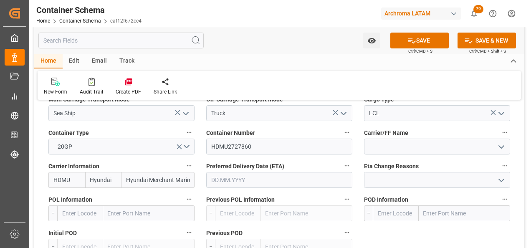
type input "Hyundai Merchant Marine Co.Ltd."
click at [131, 217] on input "text" at bounding box center [149, 214] width 92 height 16
type input "NHAV"
click at [133, 234] on b "Jawaharlal Nehru (Nhava Sheva)" at bounding box center [133, 236] width 49 height 15
type input "INNSA"
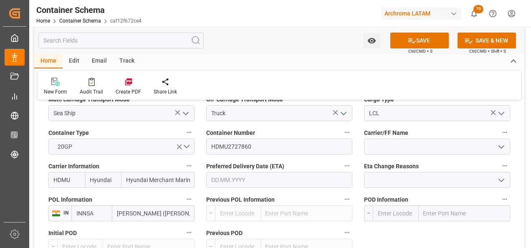
type input "Jawaharlal Nehru (Nhava Sheva)"
click at [437, 218] on input "text" at bounding box center [465, 214] width 92 height 16
type input "CARTA"
click at [442, 230] on b "[GEOGRAPHIC_DATA]" at bounding box center [453, 232] width 57 height 7
type input "COCTG"
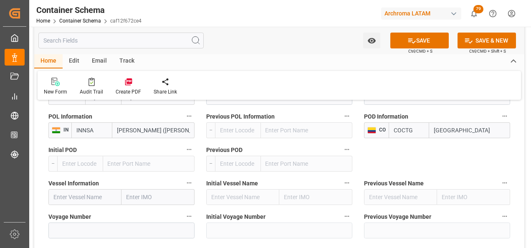
scroll to position [877, 0]
type input "[GEOGRAPHIC_DATA]"
click at [89, 197] on input "text" at bounding box center [84, 197] width 73 height 16
click at [81, 200] on input "text" at bounding box center [84, 197] width 73 height 16
paste input "SEASPAN BREEZE"
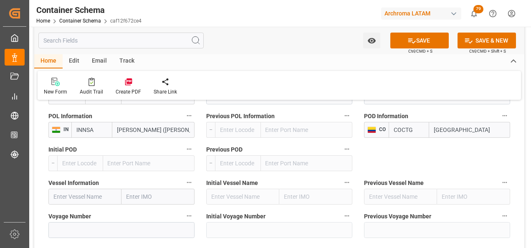
type input "SEASPAN BREEZE"
click at [105, 217] on div "SEASPAN BREEZE - 9685358" at bounding box center [85, 220] width 72 height 28
type input "9685358"
type input "SEASPAN BREEZE"
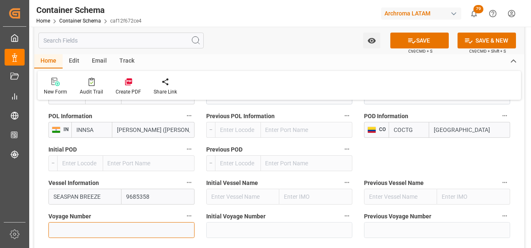
click at [144, 228] on input at bounding box center [121, 230] width 146 height 16
paste input "0061W"
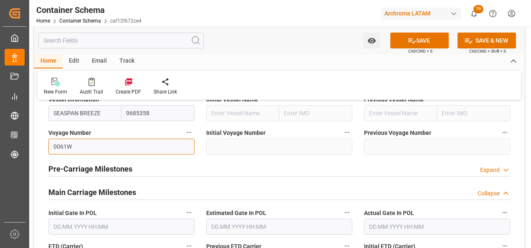
scroll to position [1003, 0]
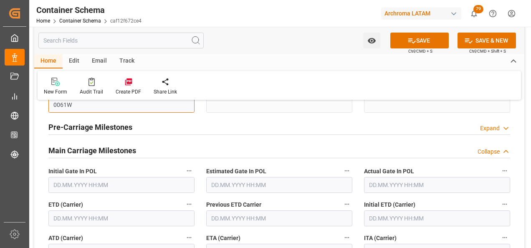
type input "0061W"
click at [91, 210] on body "Created by potrace 1.15, written by Peter Selinger 2001-2017 Created by potrace…" at bounding box center [265, 124] width 531 height 248
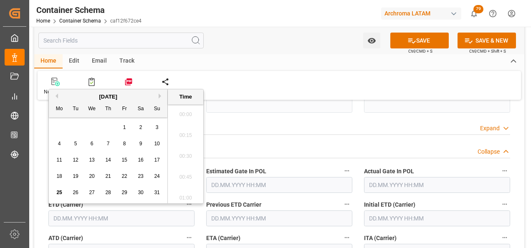
scroll to position [1194, 0]
click at [60, 191] on span "25" at bounding box center [58, 193] width 5 height 6
type input "25.08.2025 00:00"
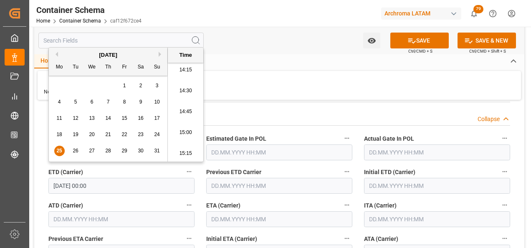
scroll to position [1045, 0]
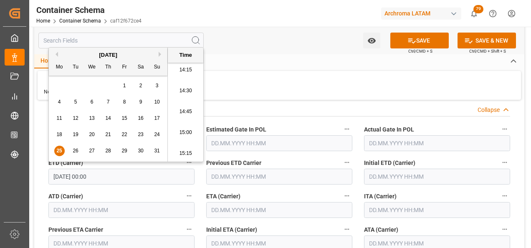
click at [360, 189] on div "ITA (Carrier)" at bounding box center [437, 204] width 158 height 33
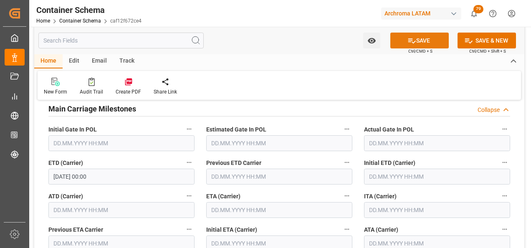
click at [414, 41] on icon at bounding box center [413, 40] width 8 height 5
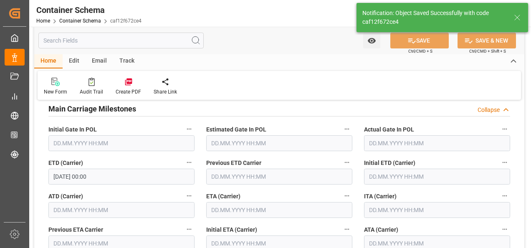
type input "Document Sent"
type input "COCTG"
type input "[GEOGRAPHIC_DATA]"
type input "SEASPAN BREEZE"
type input "9685358"
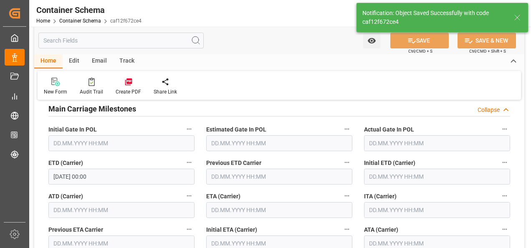
type input "0061W"
